Goal: Find specific page/section: Find specific page/section

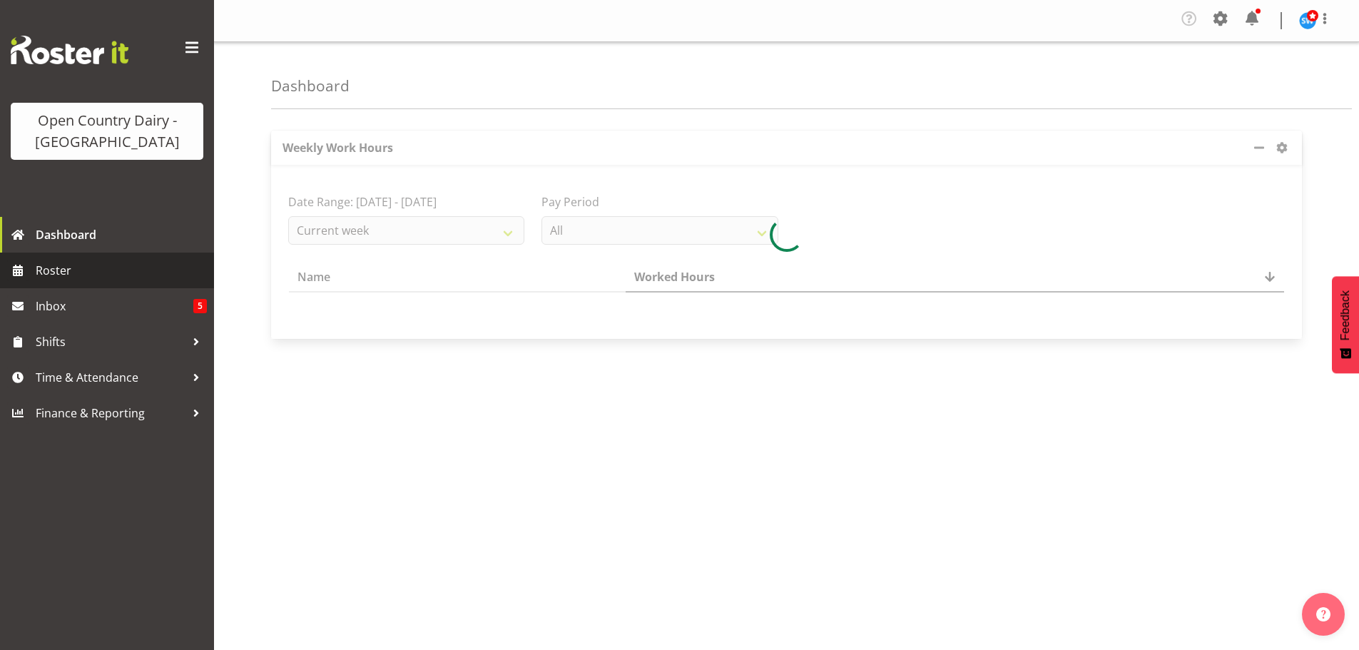
click at [58, 270] on span "Roster" at bounding box center [121, 270] width 171 height 21
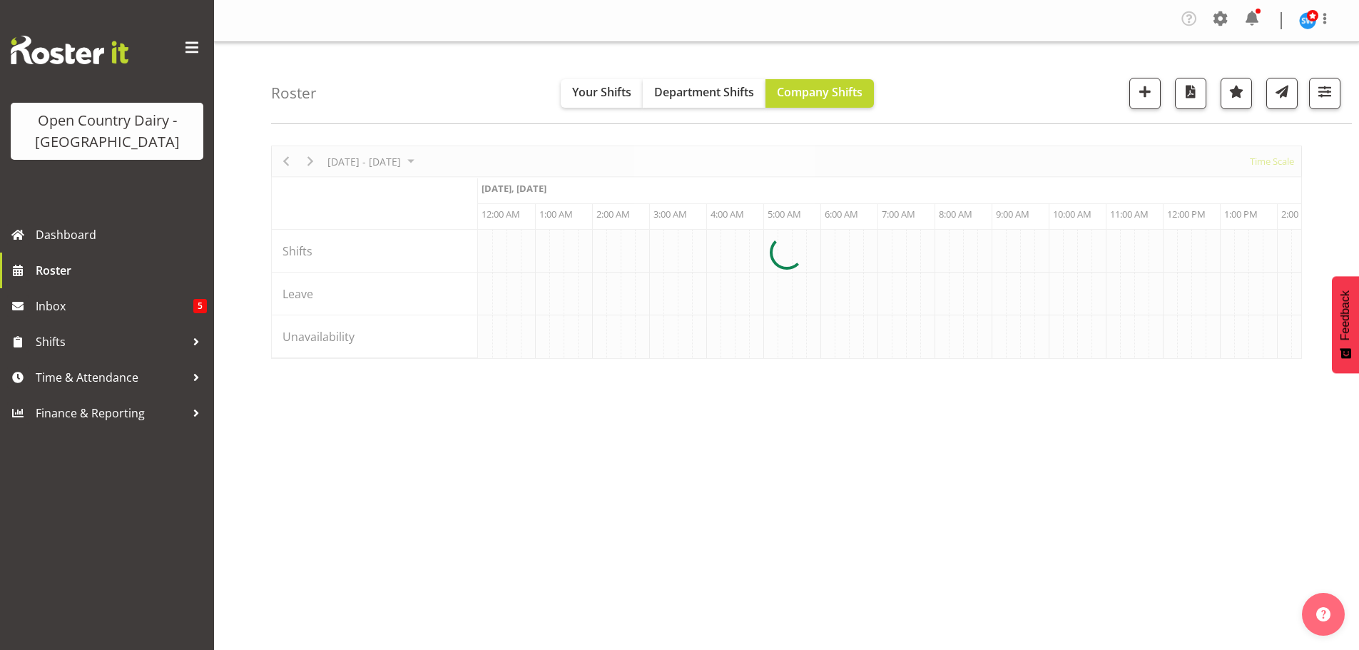
scroll to position [0, 2739]
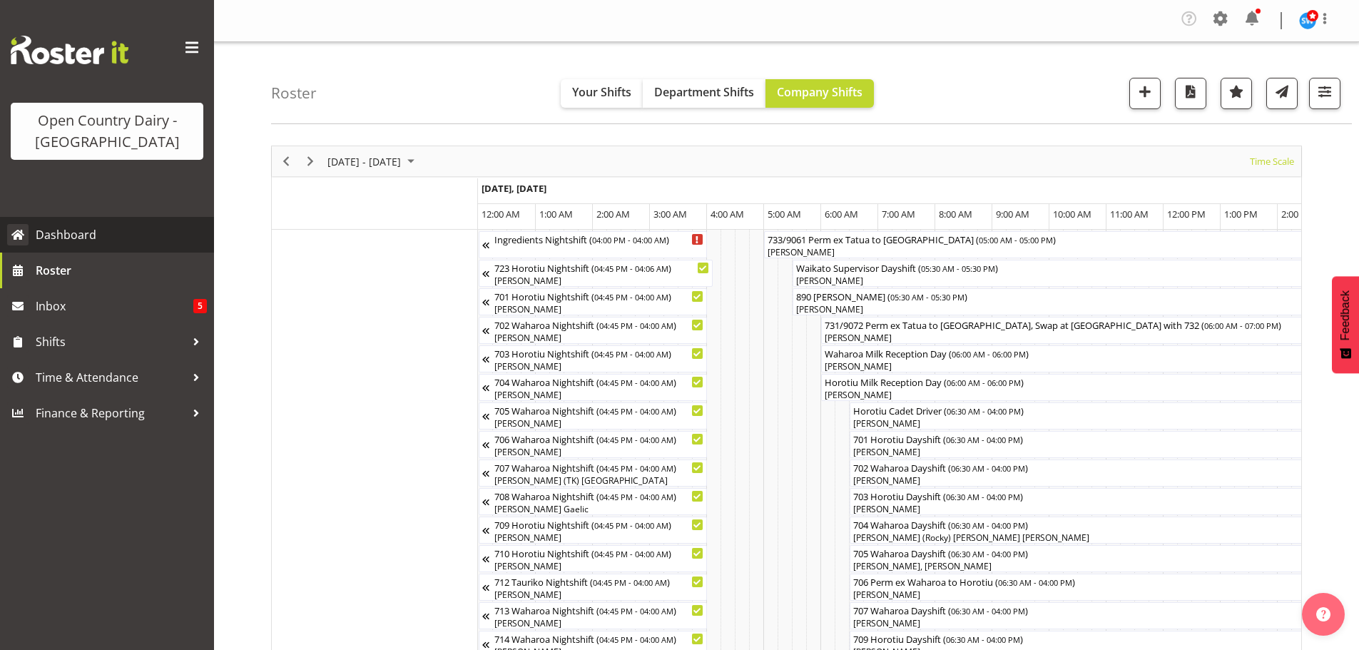
scroll to position [0, 4337]
